Goal: Task Accomplishment & Management: Complete application form

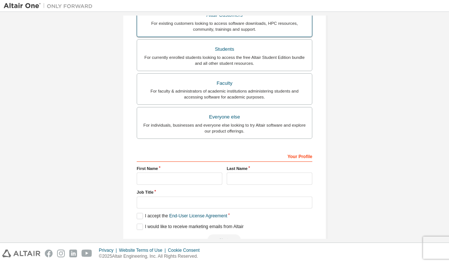
scroll to position [111, 0]
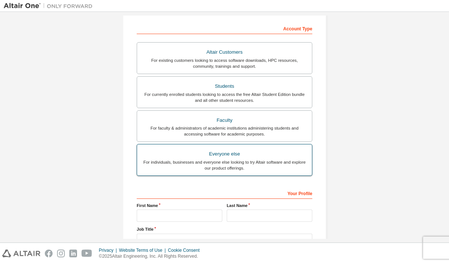
click at [258, 161] on div "For individuals, businesses and everyone else looking to try Altair software an…" at bounding box center [225, 165] width 166 height 12
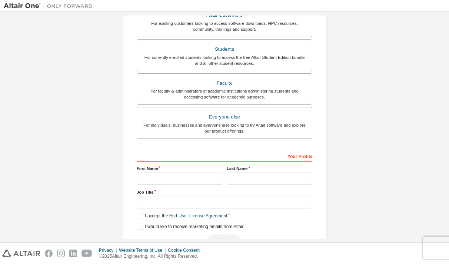
scroll to position [169, 0]
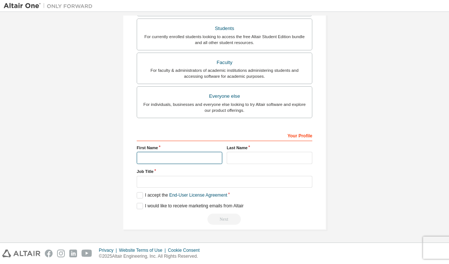
click at [182, 160] on input "text" at bounding box center [180, 158] width 86 height 12
type input "*****"
click at [233, 159] on input "text" at bounding box center [270, 158] width 86 height 12
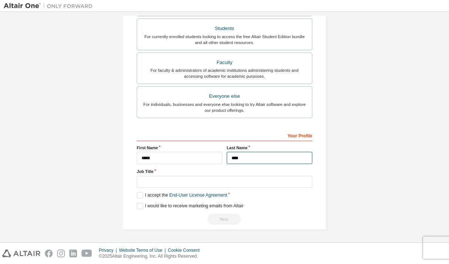
type input "****"
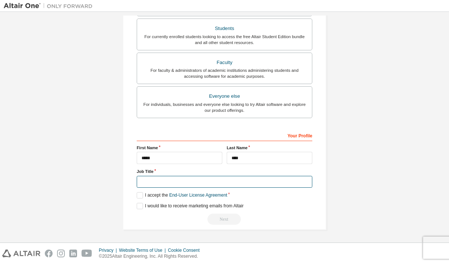
click at [186, 185] on input "text" at bounding box center [225, 182] width 176 height 12
type input "**********"
click at [139, 195] on label "I accept the End-User License Agreement" at bounding box center [182, 195] width 90 height 6
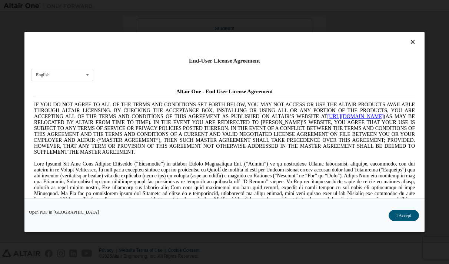
scroll to position [14, 0]
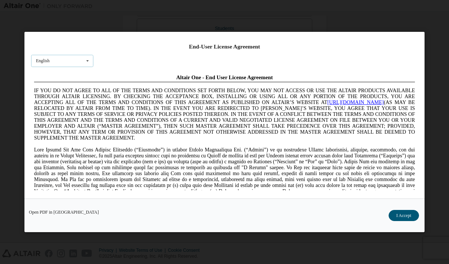
click at [81, 58] on div "English English Chinese French German Japanese Korean Portuguese" at bounding box center [62, 61] width 62 height 12
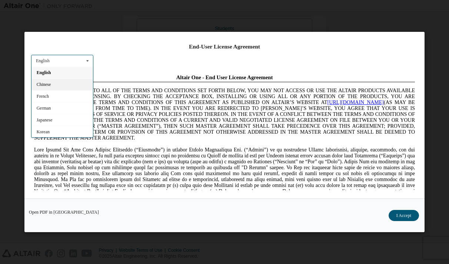
click at [60, 84] on div "Chinese" at bounding box center [63, 84] width 62 height 12
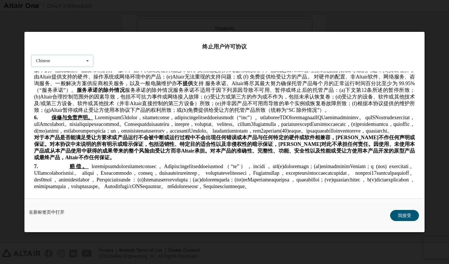
scroll to position [853, 0]
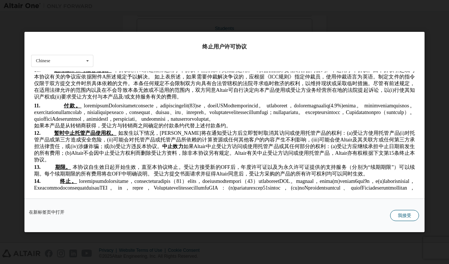
click at [409, 215] on button "我接受" at bounding box center [404, 215] width 29 height 11
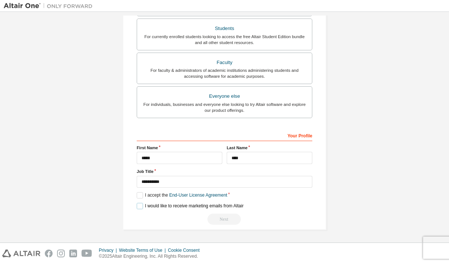
click at [139, 207] on label "I would like to receive marketing emails from Altair" at bounding box center [190, 206] width 107 height 6
click at [206, 196] on link "End-User License Agreement" at bounding box center [198, 195] width 58 height 5
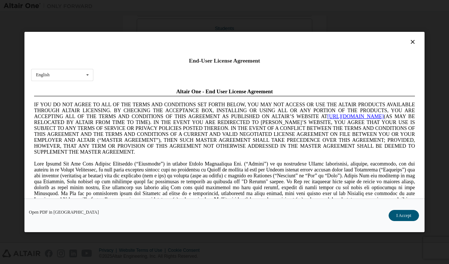
scroll to position [14, 0]
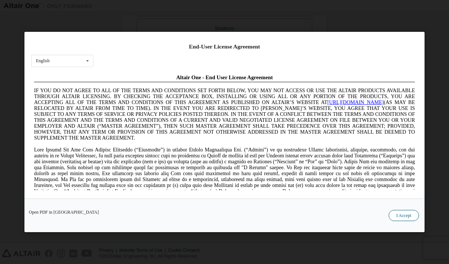
click at [396, 217] on button "I Accept" at bounding box center [404, 215] width 30 height 11
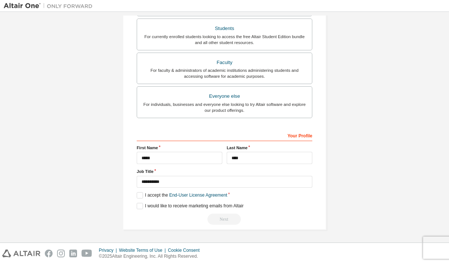
click at [226, 219] on div "Next" at bounding box center [225, 219] width 176 height 11
click at [257, 210] on div "**********" at bounding box center [225, 177] width 176 height 96
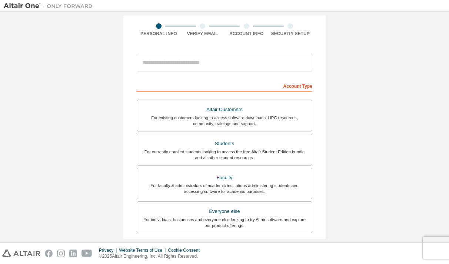
scroll to position [21, 0]
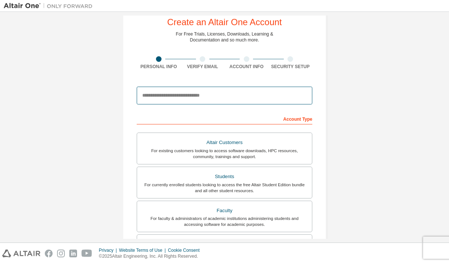
click at [187, 96] on input "email" at bounding box center [225, 96] width 176 height 18
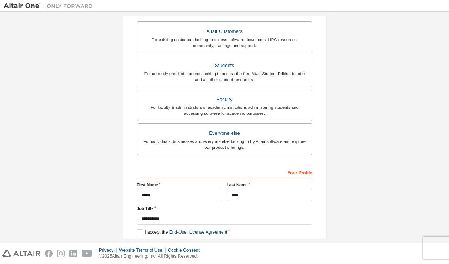
scroll to position [169, 0]
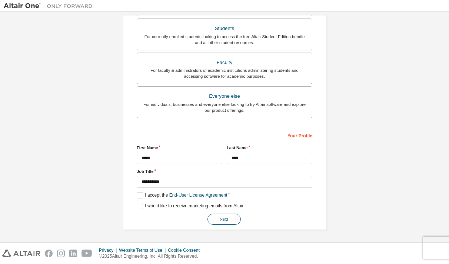
type input "**********"
click at [226, 218] on button "Next" at bounding box center [224, 219] width 33 height 11
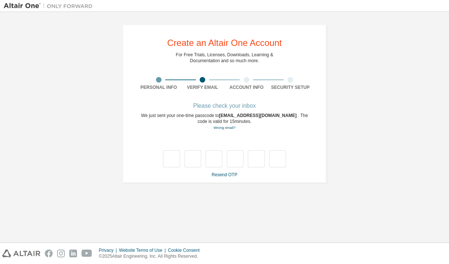
type input "*"
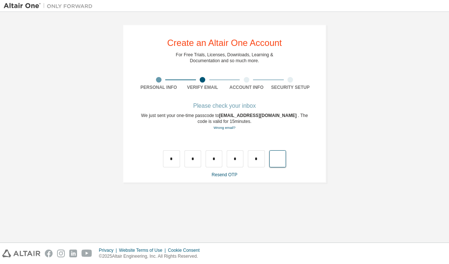
type input "*"
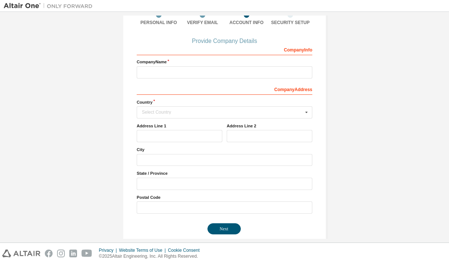
scroll to position [74, 0]
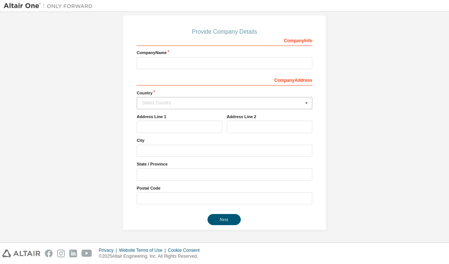
click at [305, 103] on icon at bounding box center [306, 103] width 9 height 11
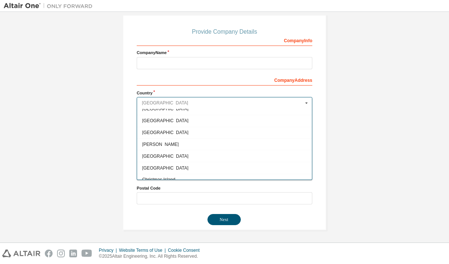
scroll to position [482, 0]
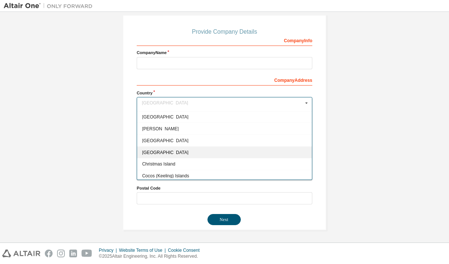
click at [164, 152] on span "[GEOGRAPHIC_DATA]" at bounding box center [224, 152] width 165 height 4
type input "***"
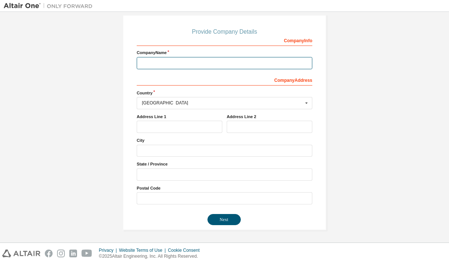
click at [171, 63] on input "text" at bounding box center [225, 63] width 176 height 12
type input "********"
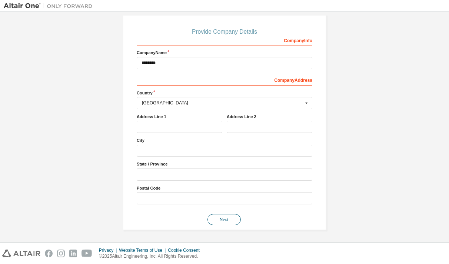
click at [226, 220] on button "Next" at bounding box center [224, 219] width 33 height 11
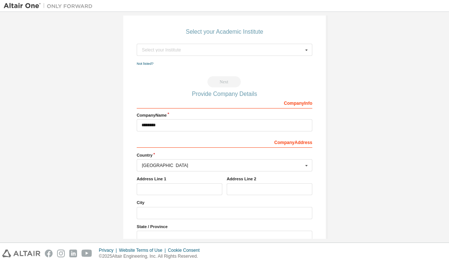
scroll to position [0, 0]
